Goal: Information Seeking & Learning: Learn about a topic

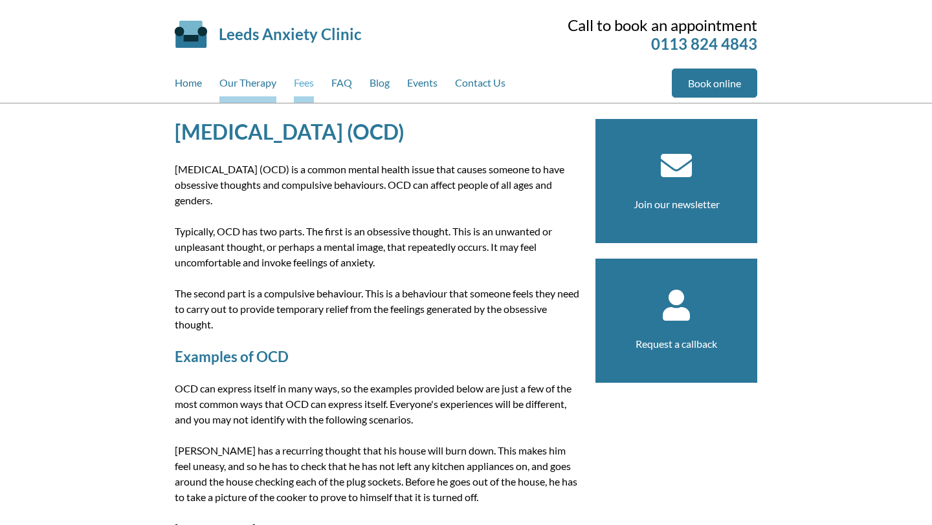
click at [313, 101] on link "Fees" at bounding box center [304, 86] width 20 height 34
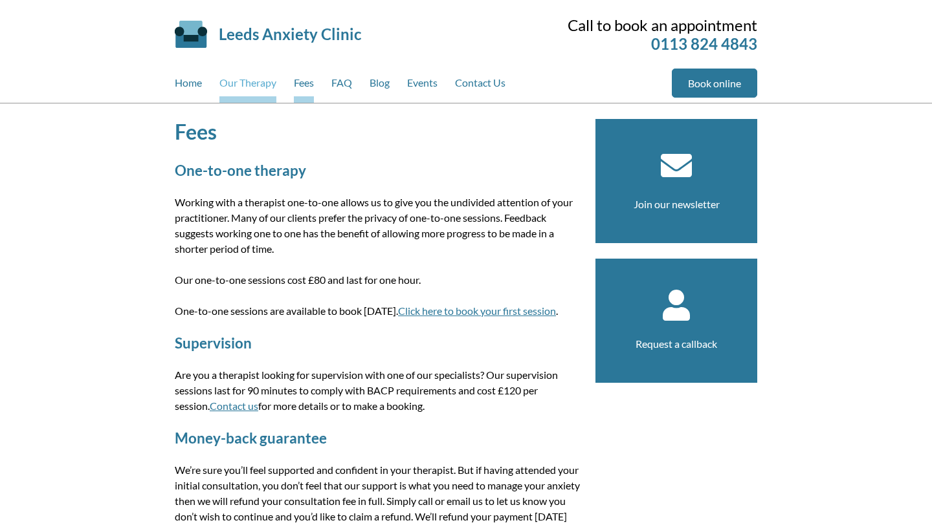
click at [258, 75] on link "Our Therapy" at bounding box center [247, 86] width 57 height 34
